Goal: Task Accomplishment & Management: Manage account settings

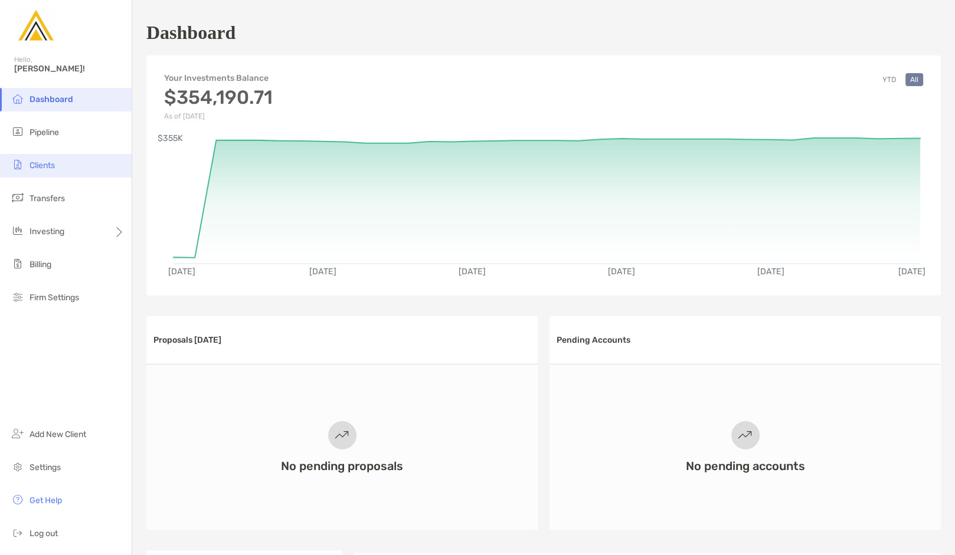
click at [34, 161] on span "Clients" at bounding box center [42, 166] width 25 height 10
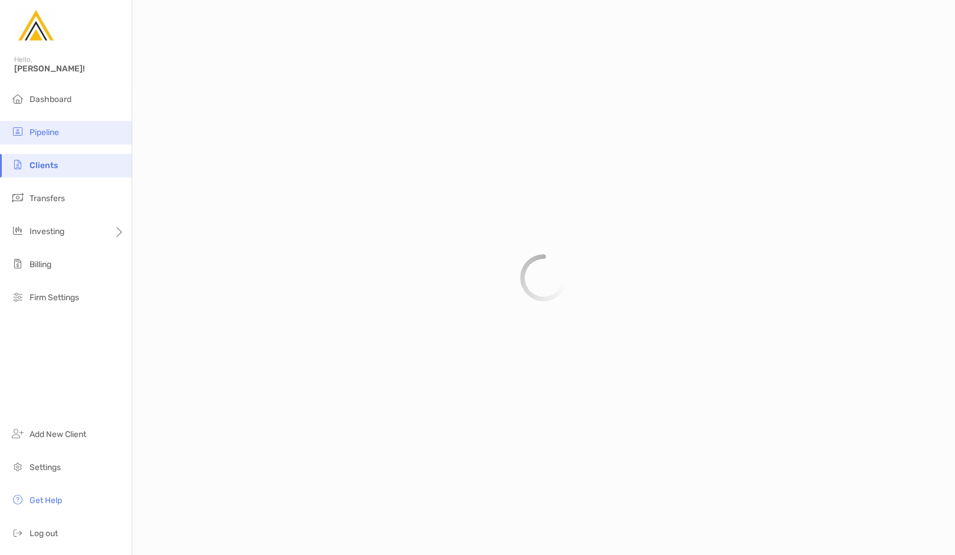
click at [48, 138] on li "Pipeline" at bounding box center [66, 133] width 132 height 24
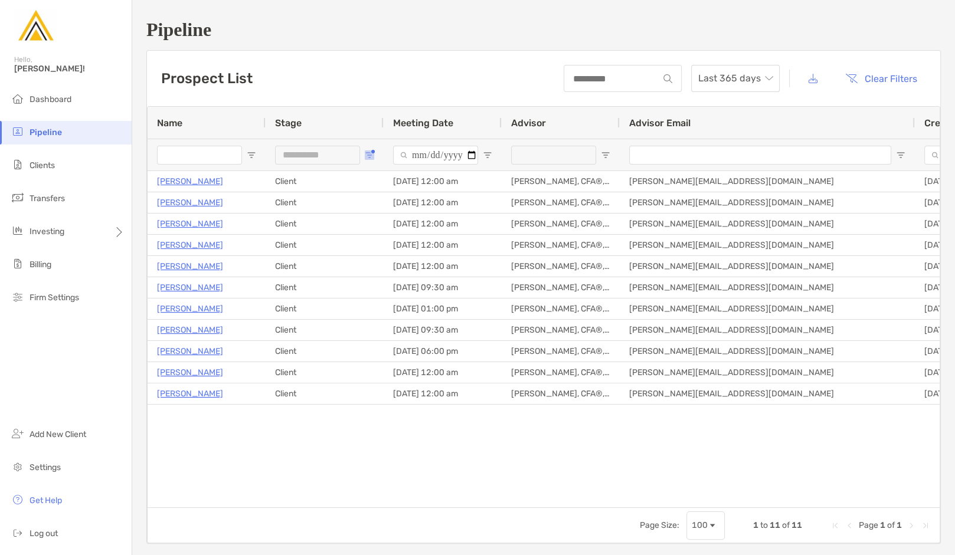
click at [369, 152] on span "Open Filter Menu" at bounding box center [369, 154] width 9 height 9
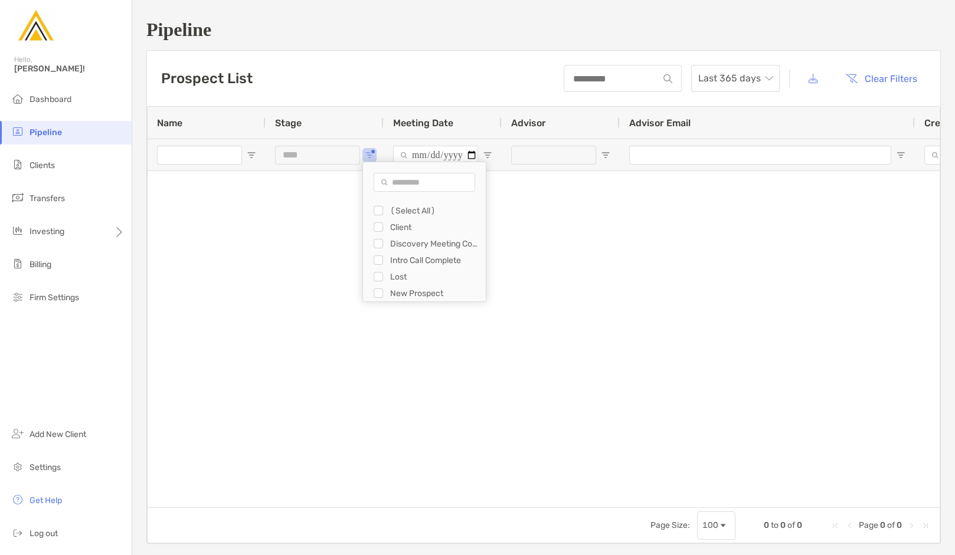
type input "**********"
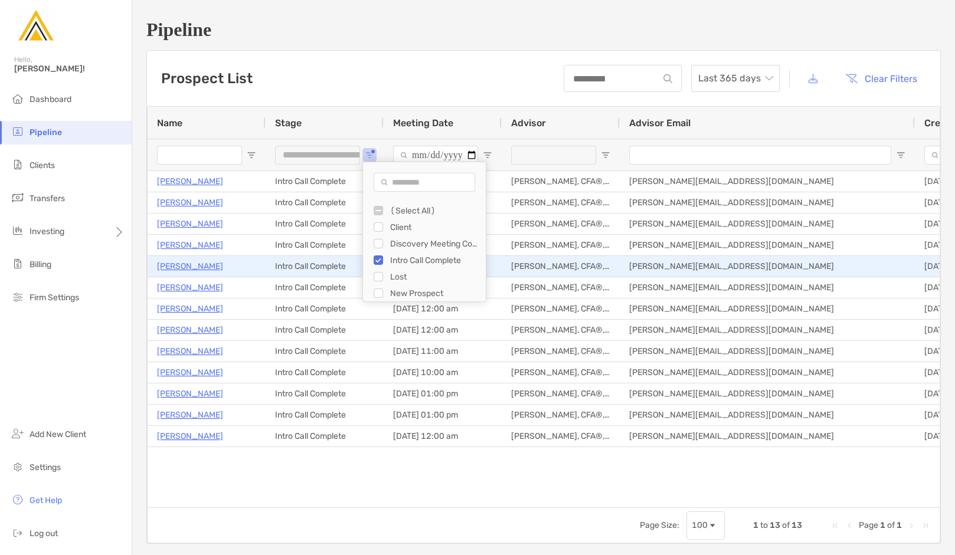
click at [208, 267] on p "[PERSON_NAME]" at bounding box center [190, 266] width 66 height 15
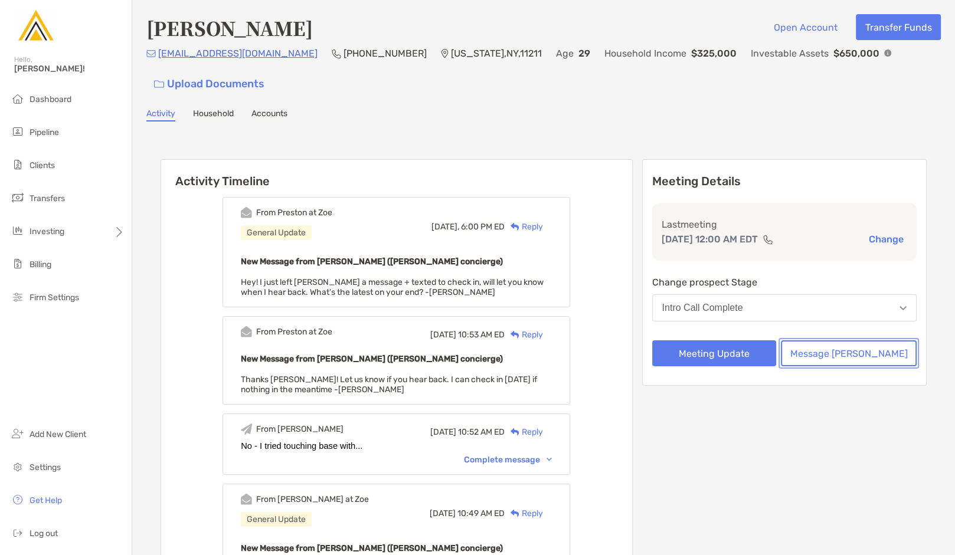
click at [847, 359] on button "Message Zoe" at bounding box center [849, 354] width 136 height 26
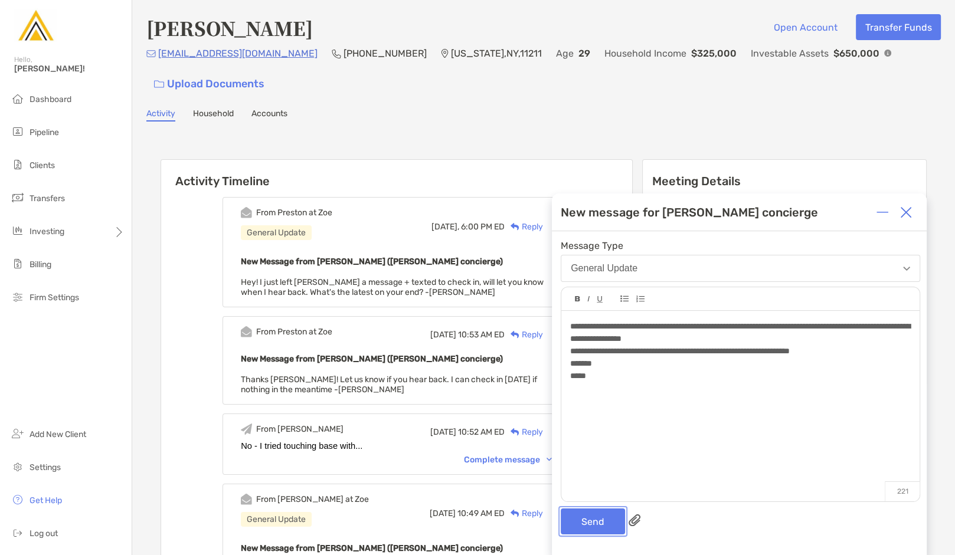
click at [590, 522] on button "Send" at bounding box center [593, 522] width 64 height 26
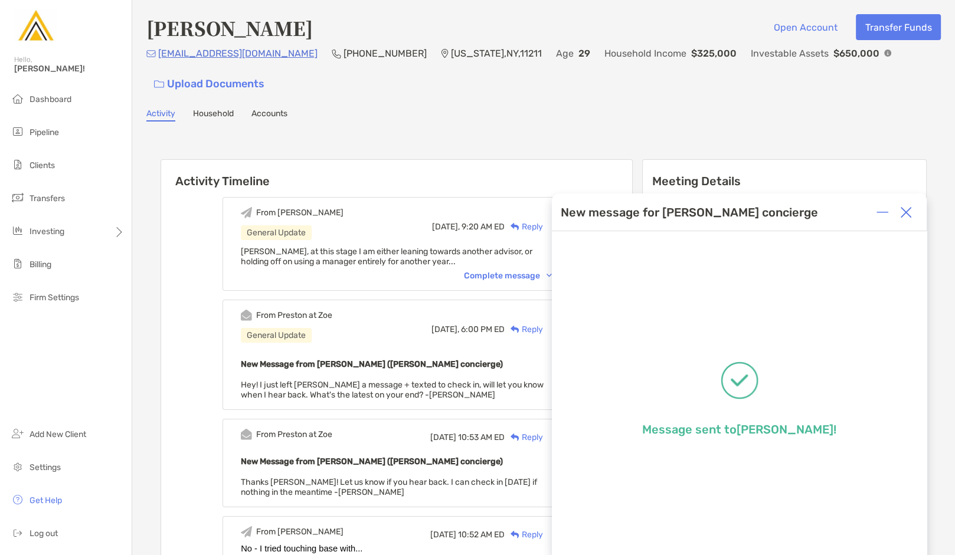
click at [910, 216] on img at bounding box center [906, 213] width 12 height 12
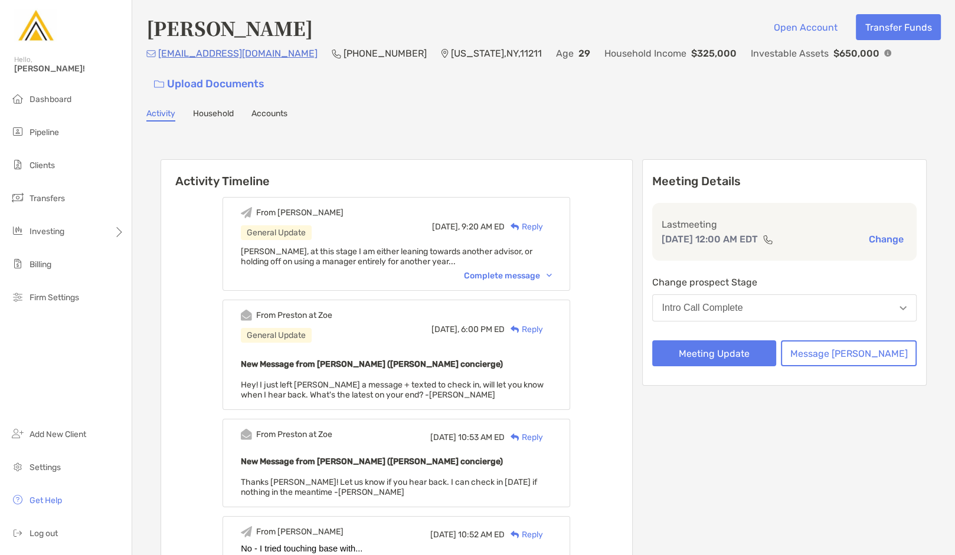
click at [779, 309] on button "Intro Call Complete" at bounding box center [784, 307] width 265 height 27
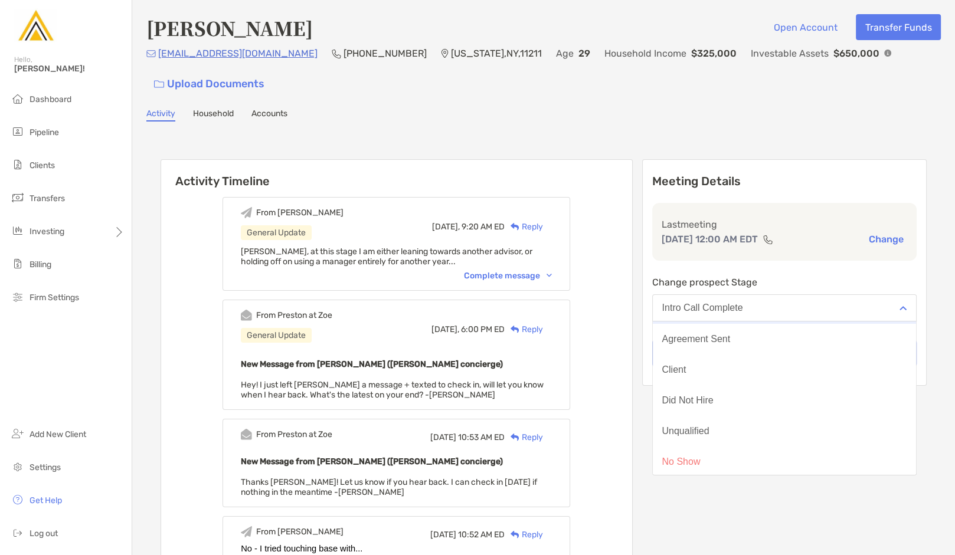
scroll to position [89, 0]
click at [713, 404] on div "Did Not Hire" at bounding box center [687, 401] width 51 height 11
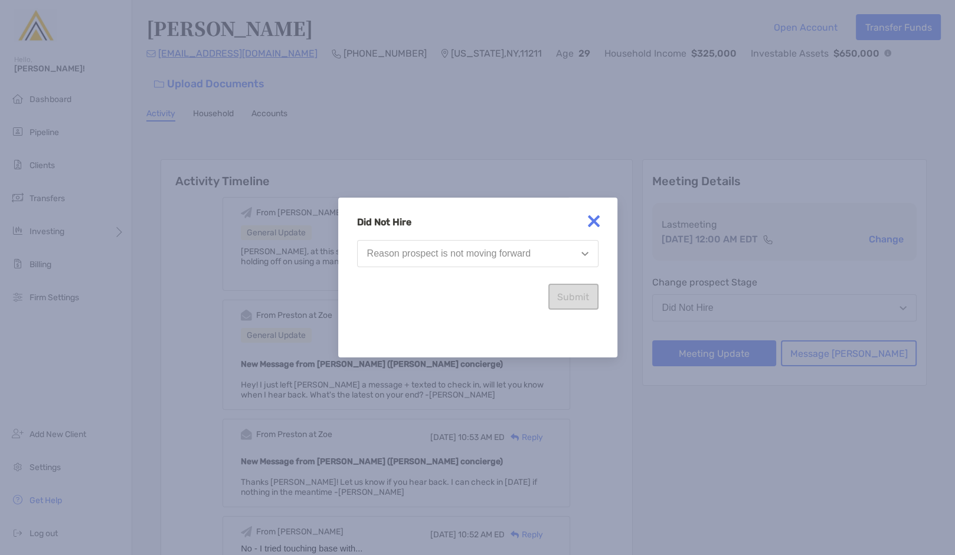
click at [482, 264] on button "Reason prospect is not moving forward" at bounding box center [477, 253] width 241 height 27
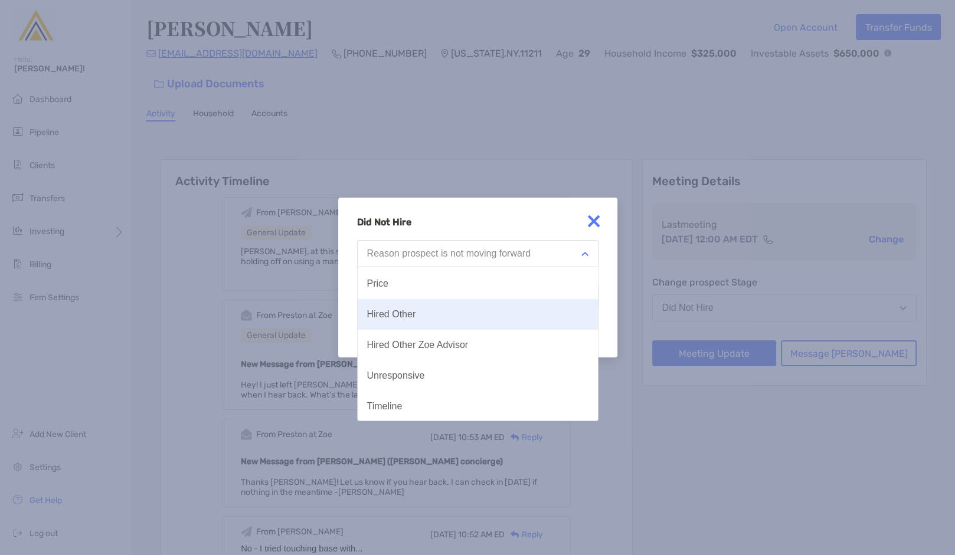
scroll to position [29, 0]
click at [431, 313] on button "Hired Other" at bounding box center [478, 315] width 240 height 31
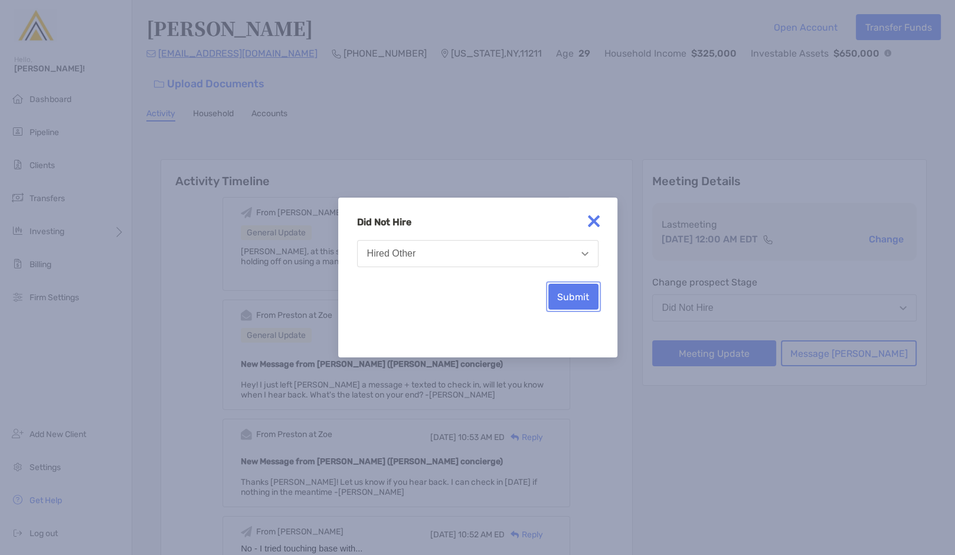
click at [568, 298] on button "Submit" at bounding box center [573, 297] width 50 height 26
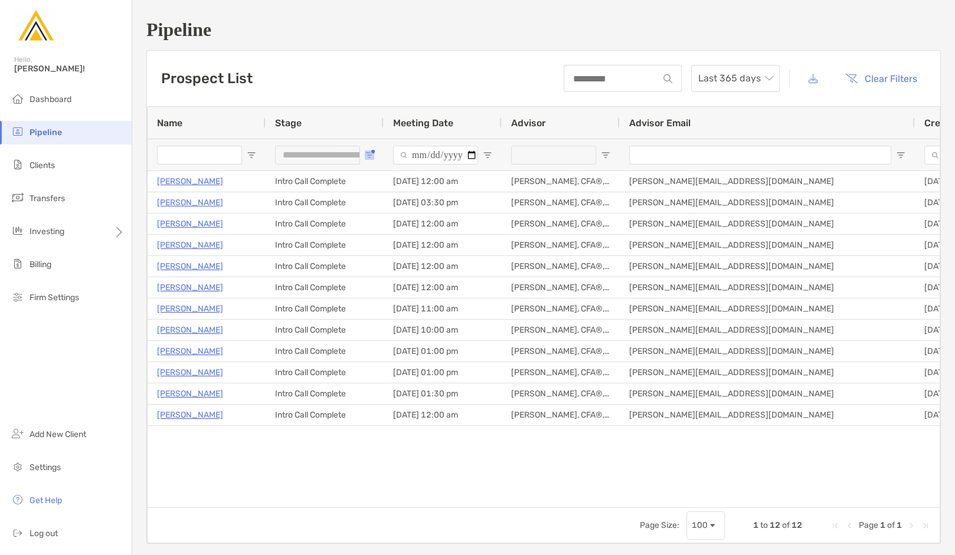
click at [371, 152] on button "Open Filter Menu" at bounding box center [369, 154] width 9 height 9
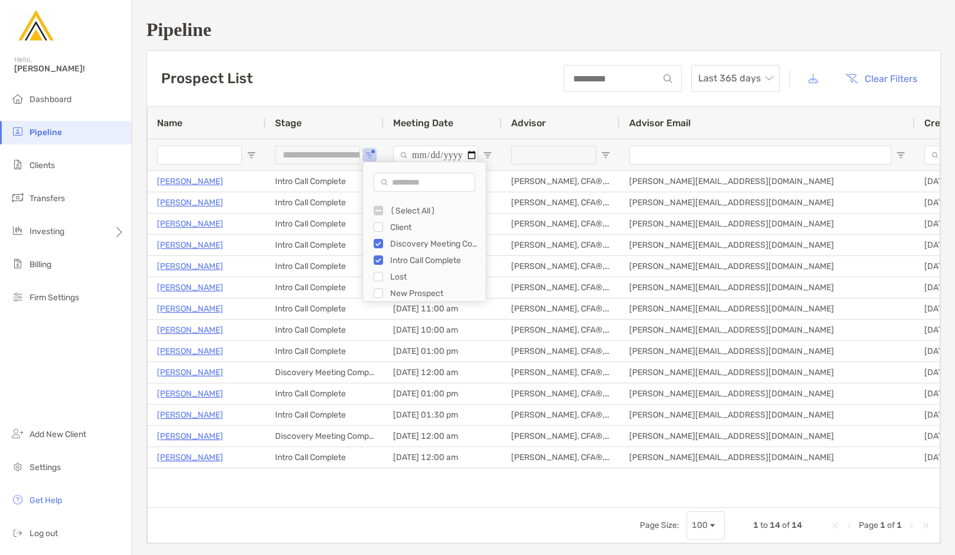
type input "**********"
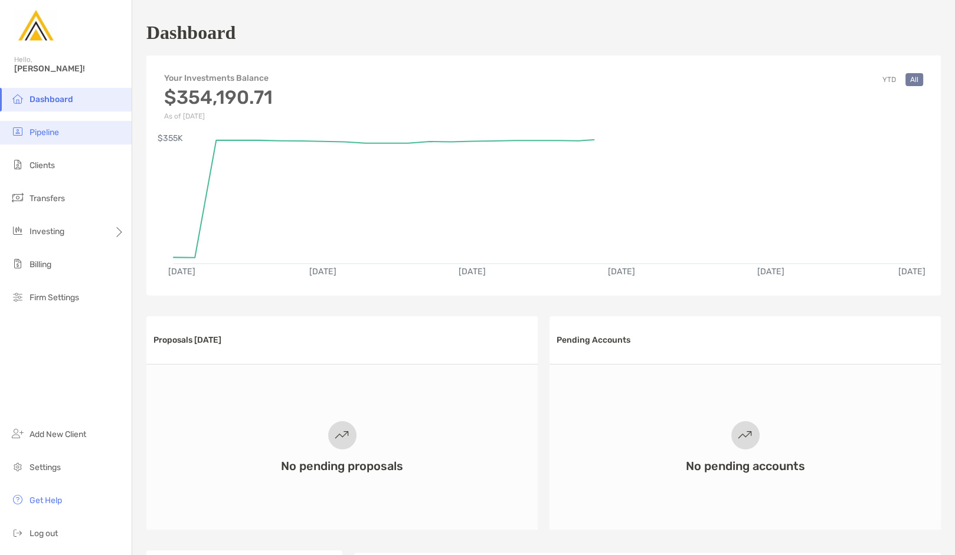
click at [61, 138] on li "Pipeline" at bounding box center [66, 133] width 132 height 24
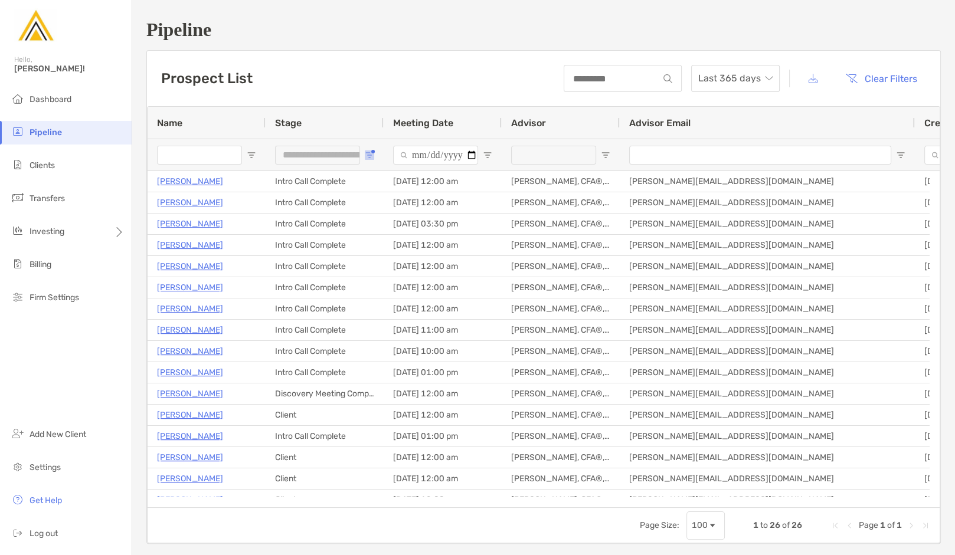
click at [366, 156] on span "Open Filter Menu" at bounding box center [369, 154] width 9 height 9
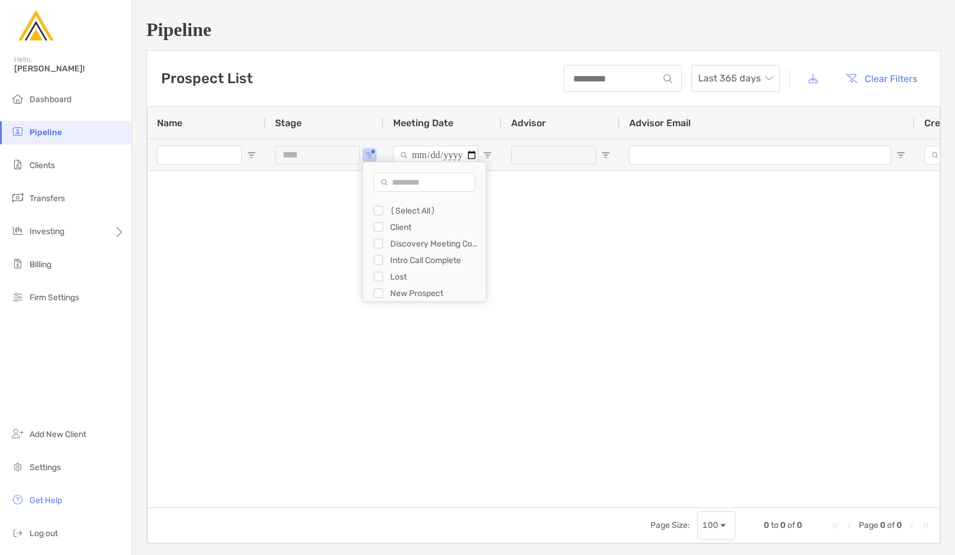
click at [369, 279] on div "(Select All) Client Discovery Meeting Complete Intro Call Complete Lost New Pro…" at bounding box center [424, 260] width 123 height 116
type input "**********"
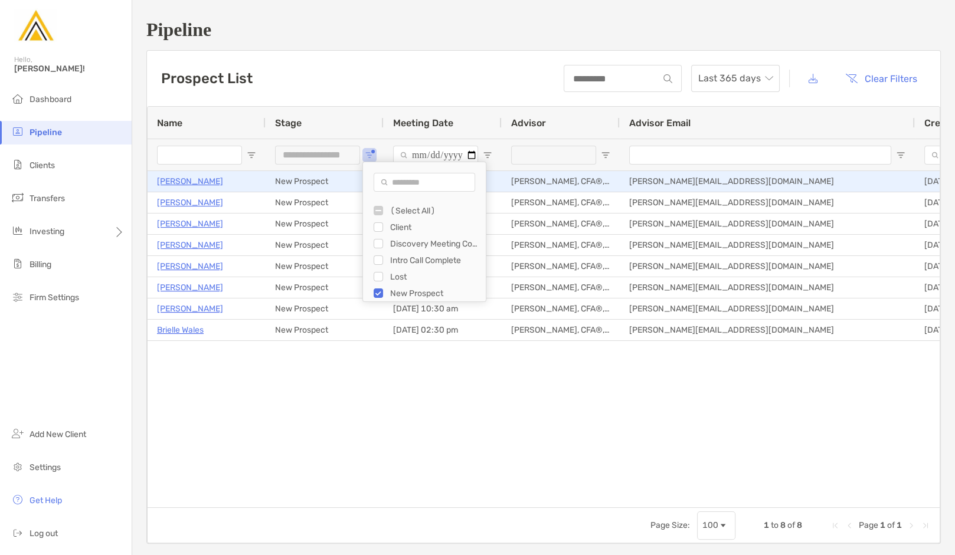
click at [209, 182] on p "[PERSON_NAME]" at bounding box center [190, 181] width 66 height 15
